Goal: Complete application form

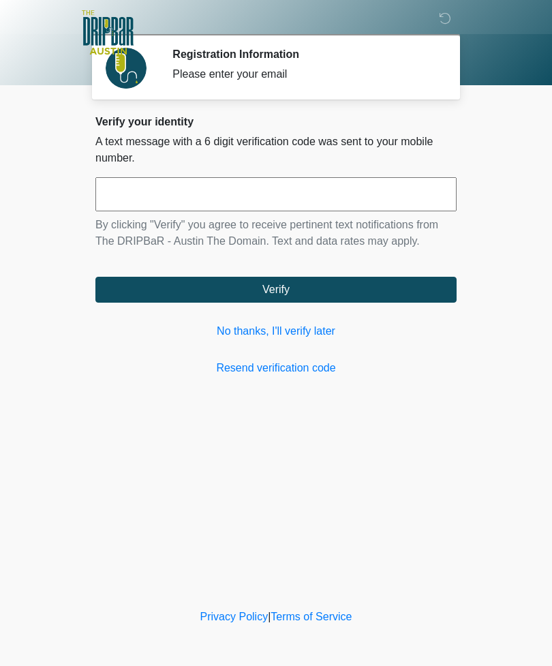
click at [369, 221] on p "By clicking "Verify" you agree to receive pertinent text notifications from The…" at bounding box center [275, 233] width 361 height 33
click at [327, 194] on input "text" at bounding box center [275, 194] width 361 height 34
click at [303, 373] on link "Resend verification code" at bounding box center [275, 368] width 361 height 16
click at [284, 374] on link "Resend verification code" at bounding box center [275, 368] width 361 height 16
click at [334, 192] on input "text" at bounding box center [275, 194] width 361 height 34
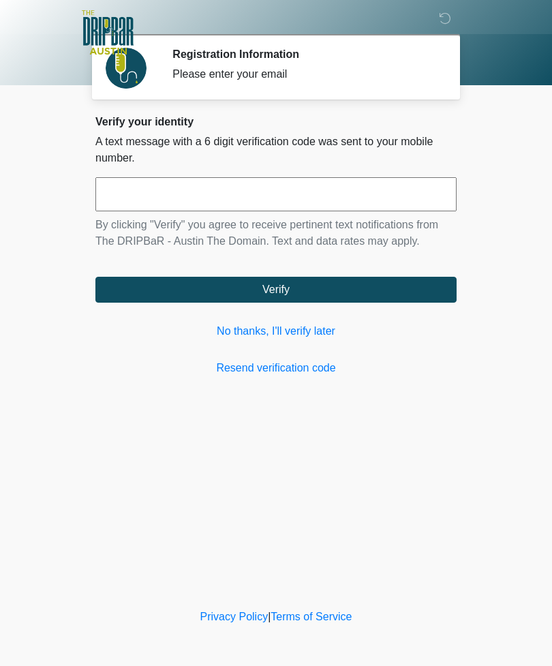
click at [316, 336] on link "No thanks, I'll verify later" at bounding box center [275, 331] width 361 height 16
click at [307, 331] on link "No thanks, I'll verify later" at bounding box center [275, 331] width 361 height 16
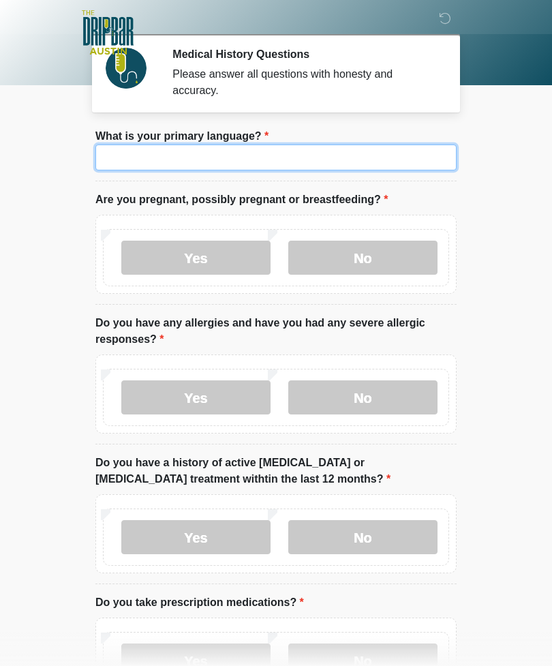
click at [302, 153] on input "What is your primary language?" at bounding box center [275, 158] width 361 height 26
type input "*"
type input "*******"
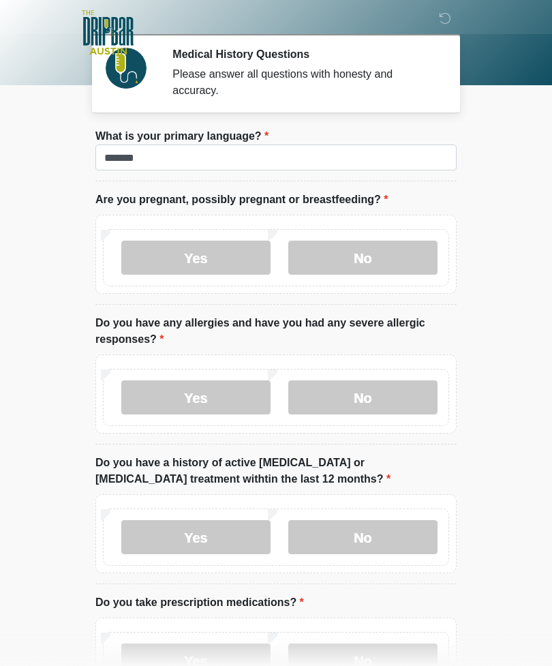
click at [395, 262] on label "No" at bounding box center [362, 258] width 149 height 34
click at [219, 402] on label "Yes" at bounding box center [195, 398] width 149 height 34
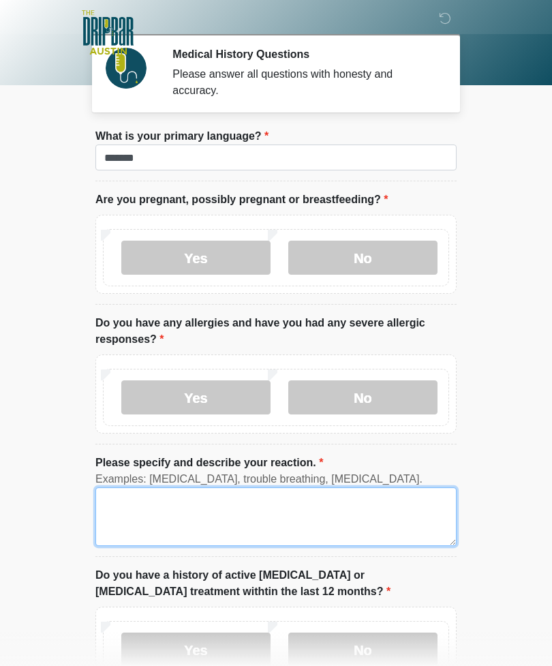
click at [218, 522] on textarea "Please specify and describe your reaction." at bounding box center [275, 517] width 361 height 59
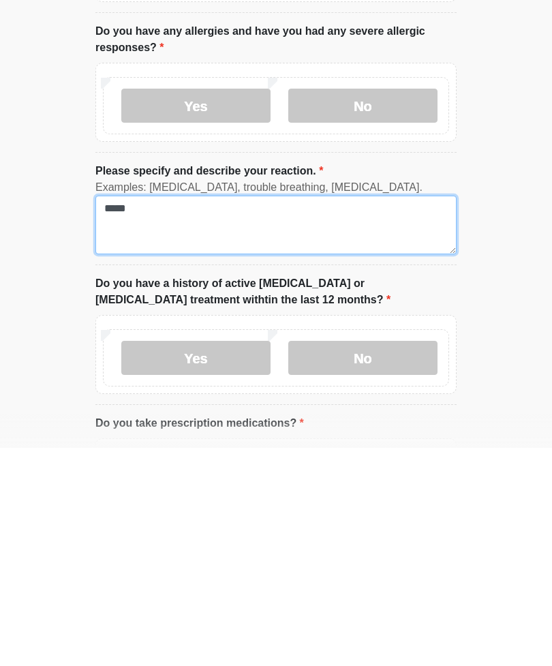
type textarea "*****"
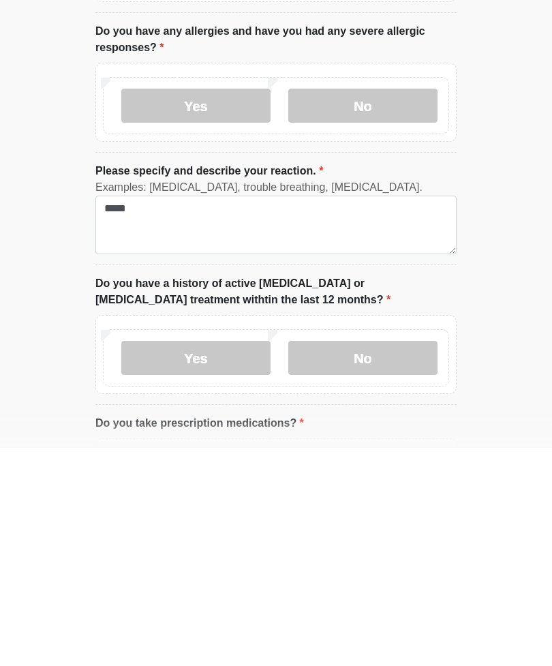
click at [376, 559] on label "No" at bounding box center [362, 576] width 149 height 34
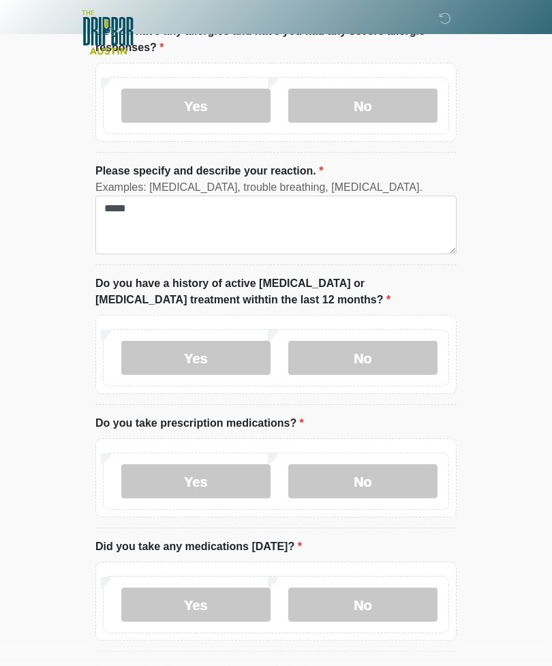
click at [368, 479] on label "No" at bounding box center [362, 481] width 149 height 34
click at [207, 608] on label "Yes" at bounding box center [195, 605] width 149 height 34
click at [200, 472] on label "Yes" at bounding box center [195, 481] width 149 height 34
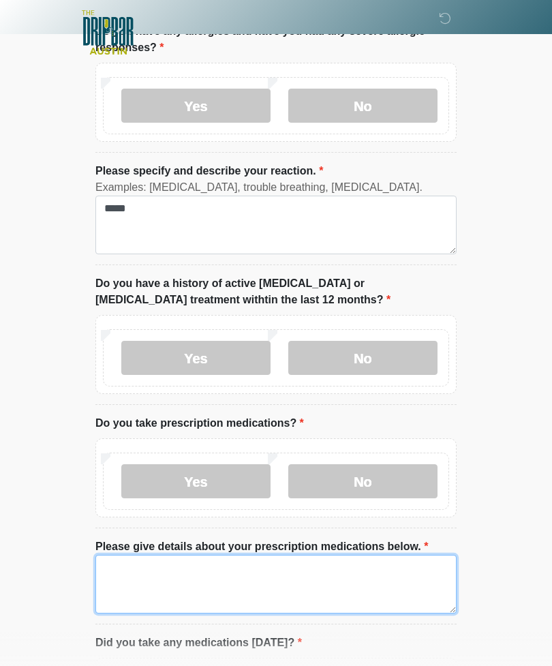
click at [283, 575] on textarea "Please give details about your prescription medications below." at bounding box center [275, 584] width 361 height 59
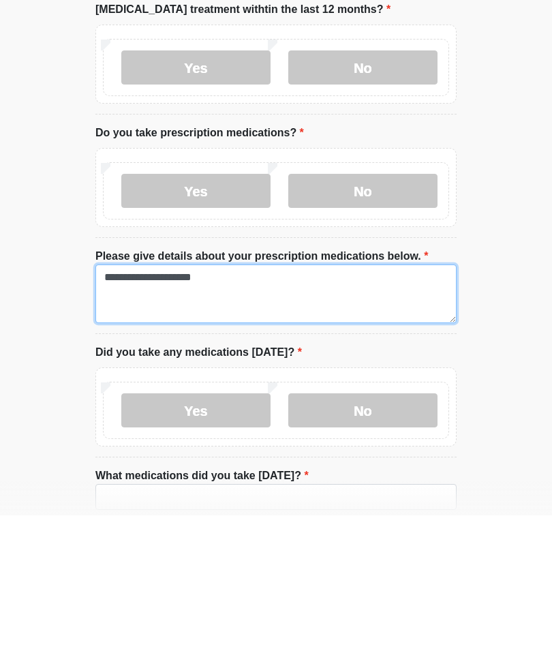
type textarea "**********"
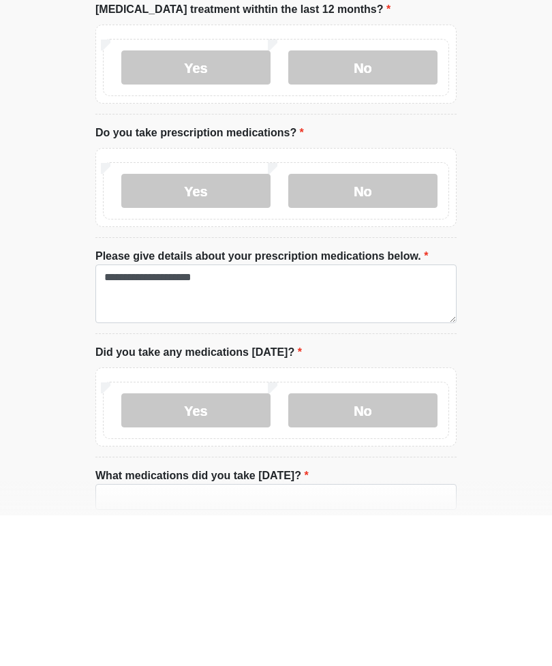
click at [215, 544] on label "Yes" at bounding box center [195, 561] width 149 height 34
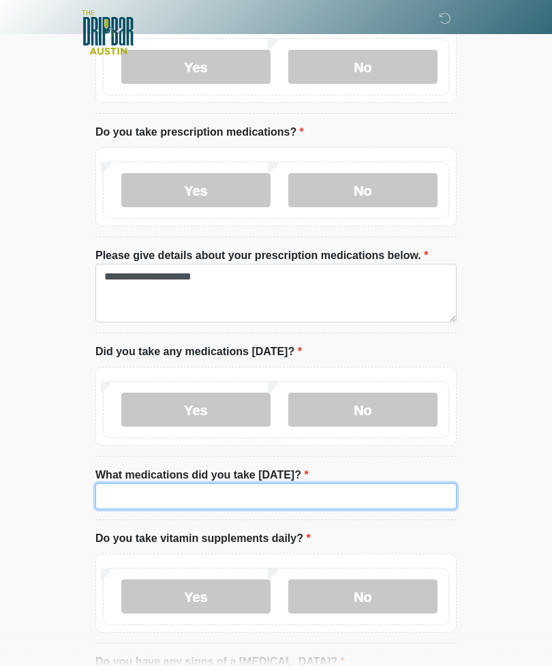
click at [235, 497] on input "What medications did you take [DATE]?" at bounding box center [275, 496] width 361 height 26
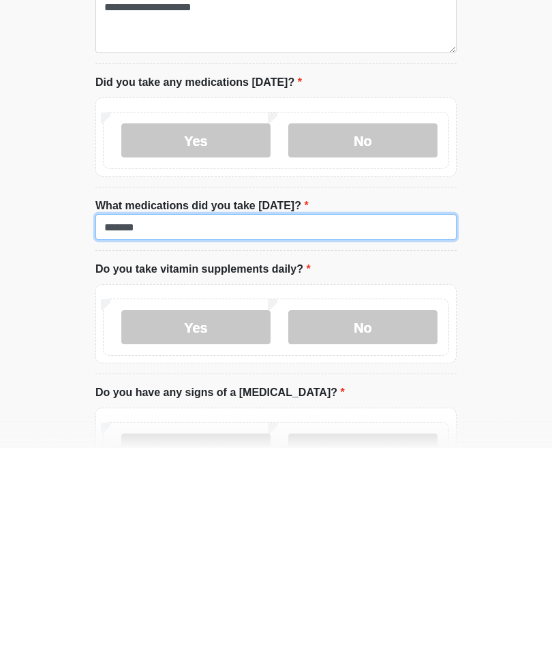
type input "*******"
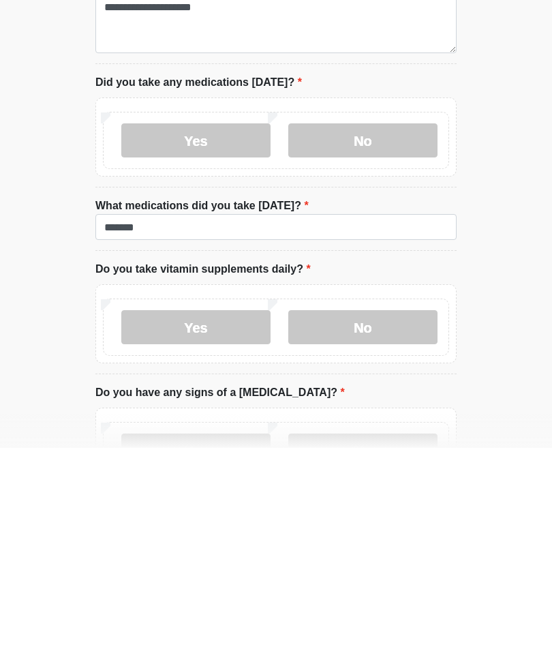
click at [220, 528] on label "Yes" at bounding box center [195, 545] width 149 height 34
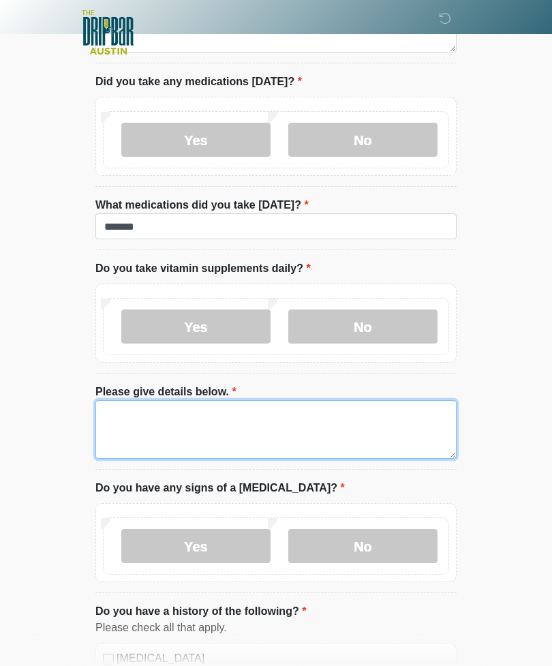
click at [177, 419] on textarea "Please give details below." at bounding box center [275, 429] width 361 height 59
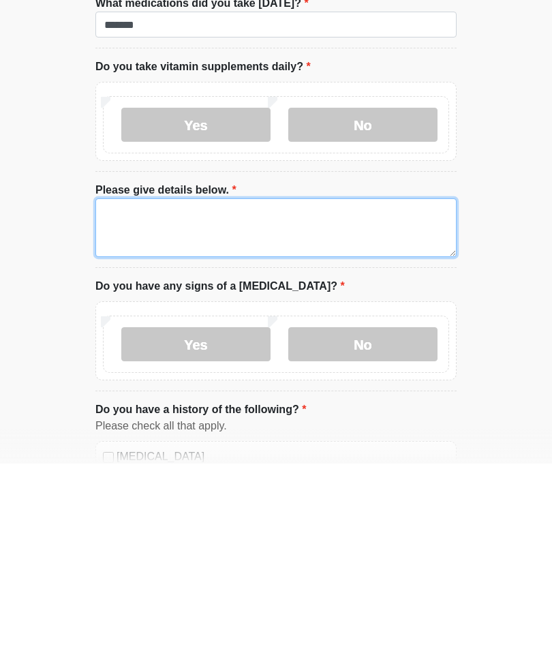
type textarea "*"
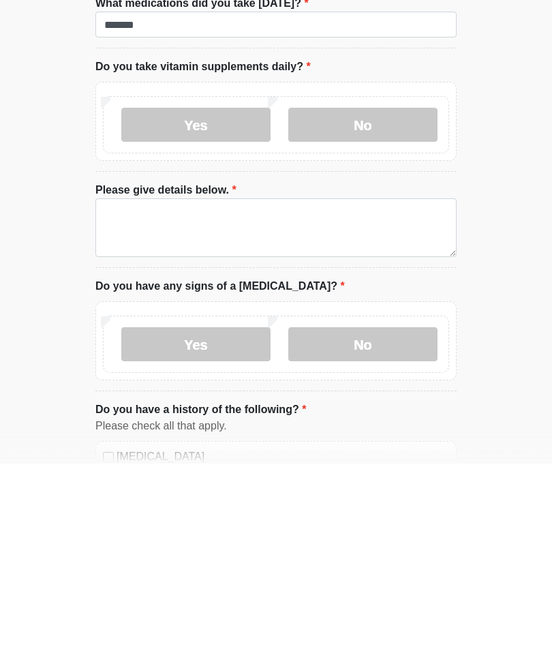
click at [376, 310] on label "No" at bounding box center [362, 327] width 149 height 34
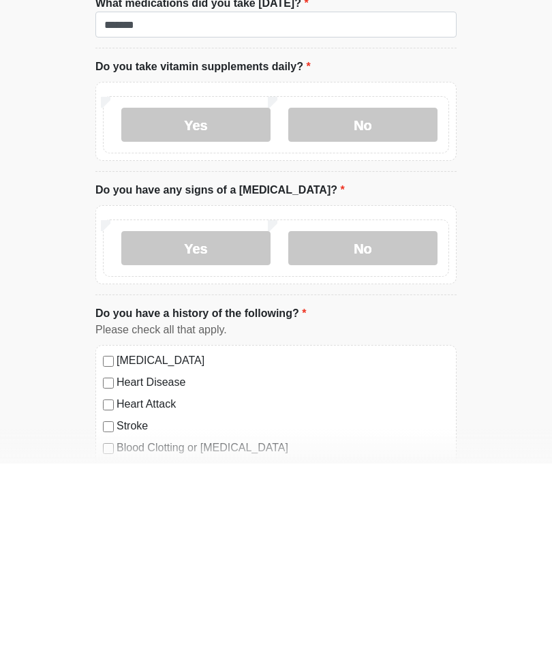
scroll to position [1056, 0]
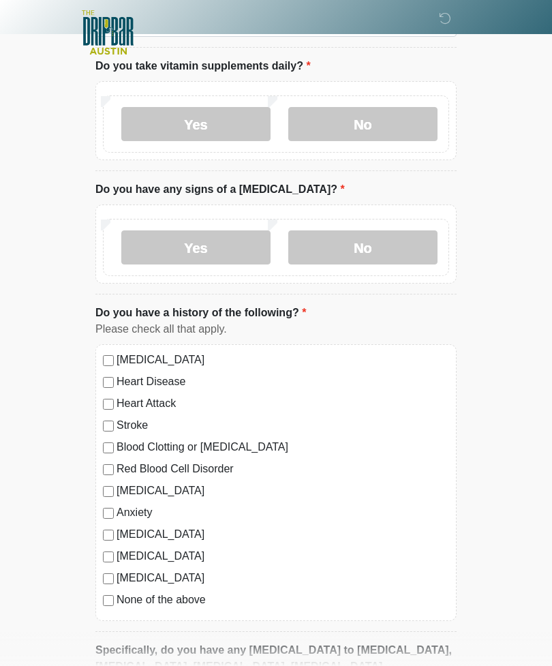
click at [373, 128] on label "No" at bounding box center [362, 124] width 149 height 34
click at [365, 248] on label "No" at bounding box center [362, 247] width 149 height 34
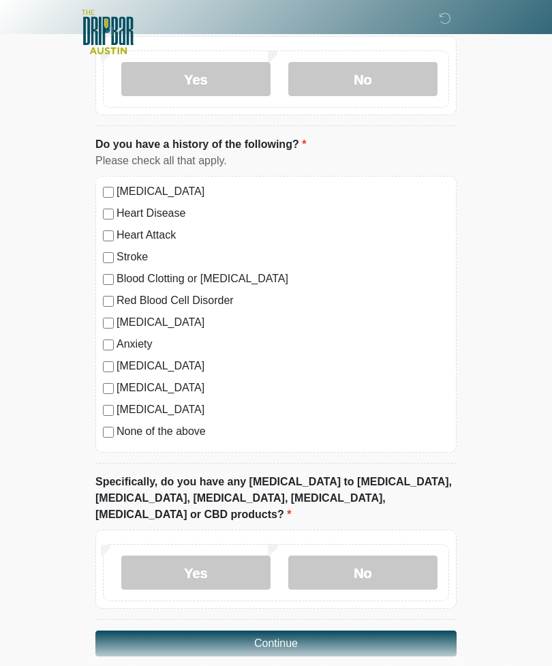
scroll to position [1224, 0]
click at [343, 567] on label "No" at bounding box center [362, 573] width 149 height 34
click at [361, 631] on button "Continue" at bounding box center [275, 644] width 361 height 26
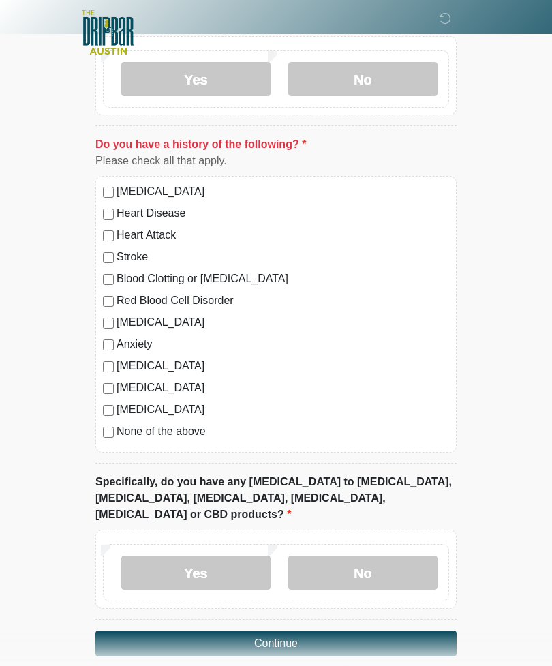
click at [286, 631] on button "Continue" at bounding box center [275, 644] width 361 height 26
click at [306, 631] on button "Continue" at bounding box center [275, 644] width 361 height 26
click at [312, 631] on button "Continue" at bounding box center [275, 644] width 361 height 26
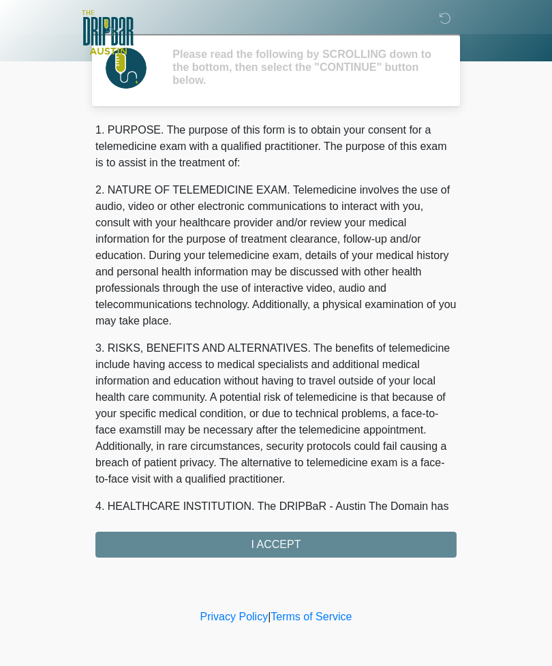
scroll to position [0, 0]
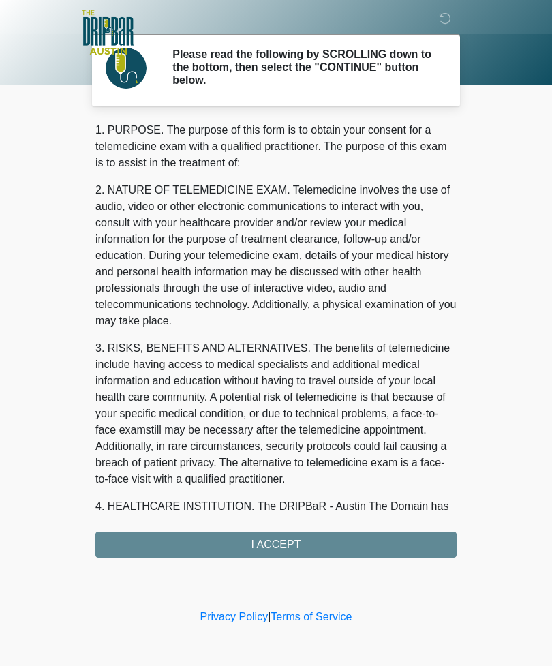
click at [331, 542] on div "1. PURPOSE. The purpose of this form is to obtain your consent for a telemedici…" at bounding box center [275, 340] width 361 height 436
click at [272, 535] on div "1. PURPOSE. The purpose of this form is to obtain your consent for a telemedici…" at bounding box center [275, 340] width 361 height 436
click at [288, 543] on div "1. PURPOSE. The purpose of this form is to obtain your consent for a telemedici…" at bounding box center [275, 340] width 361 height 436
click at [313, 543] on div "1. PURPOSE. The purpose of this form is to obtain your consent for a telemedici…" at bounding box center [275, 340] width 361 height 436
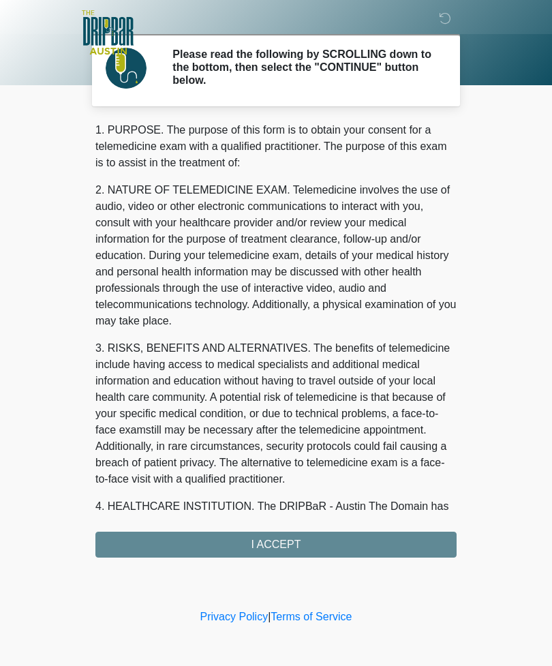
click at [295, 542] on div "1. PURPOSE. The purpose of this form is to obtain your consent for a telemedici…" at bounding box center [275, 340] width 361 height 436
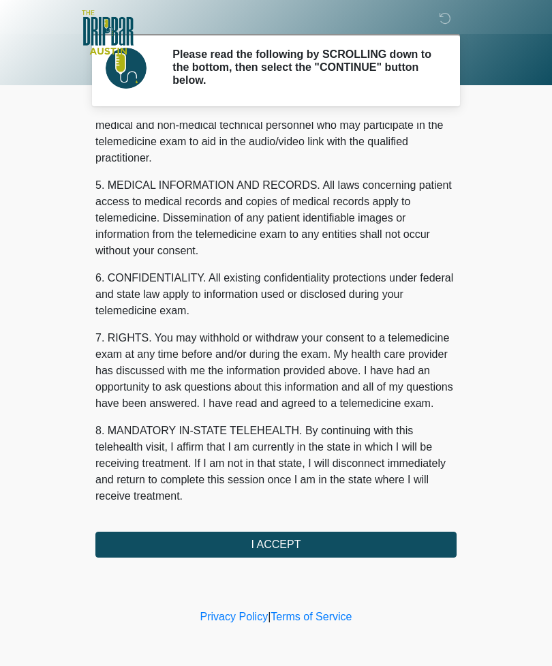
scroll to position [414, 0]
click at [296, 542] on button "I ACCEPT" at bounding box center [275, 545] width 361 height 26
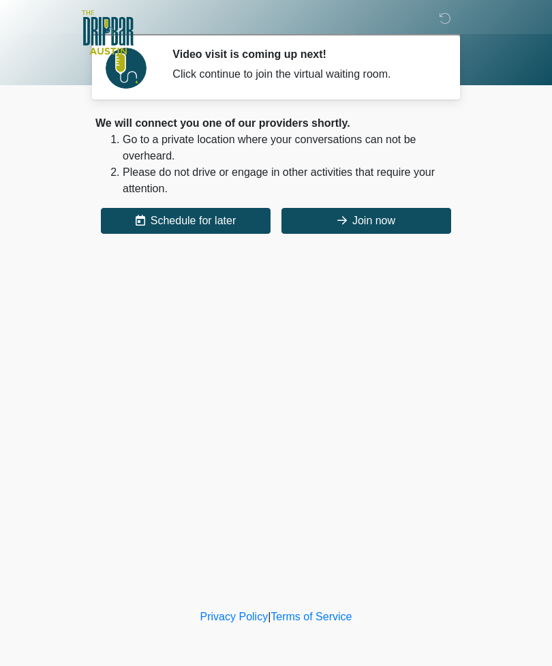
click at [394, 225] on button "Join now" at bounding box center [367, 221] width 170 height 26
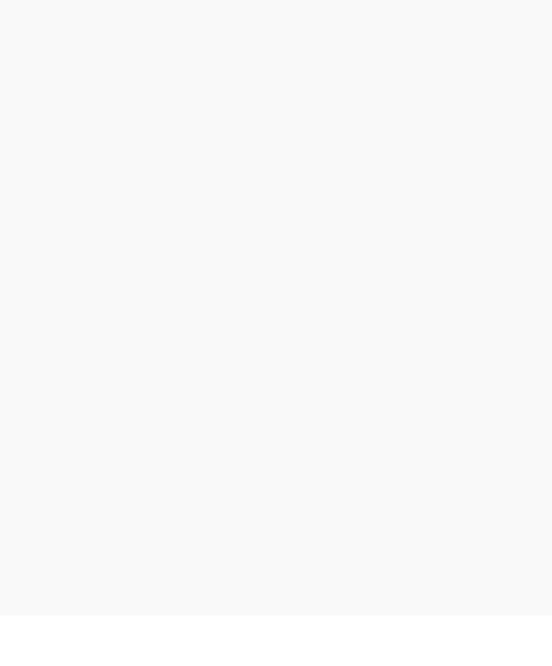
scroll to position [4, 0]
